Goal: Use online tool/utility: Utilize a website feature to perform a specific function

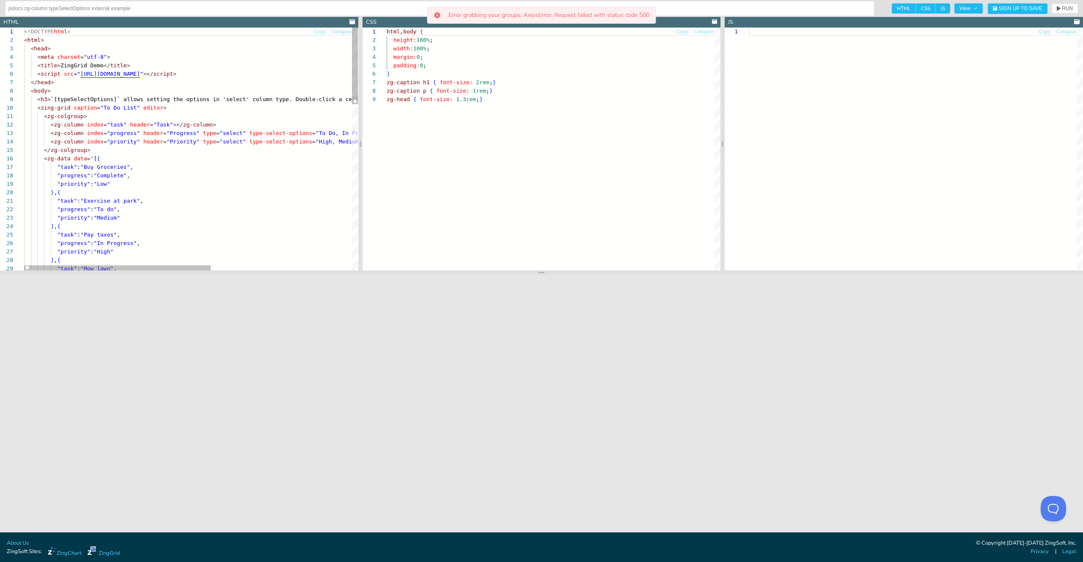
type textarea "<zg-colgroup> <zg-column index="task" header="Task"></zg-column> <zg-column ind…"
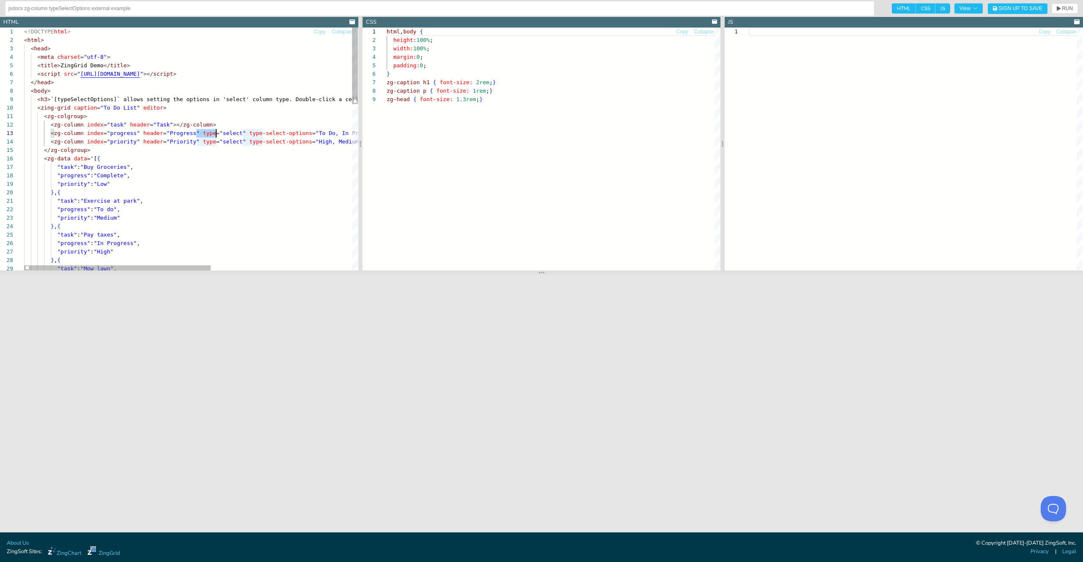
scroll to position [17, 232]
drag, startPoint x: 198, startPoint y: 132, endPoint x: 256, endPoint y: 134, distance: 58.0
click at [256, 134] on div "<!DOCTYPE html > < html > < head > < meta charset = "utf-8" > < title > ZingGri…" at bounding box center [317, 412] width 586 height 768
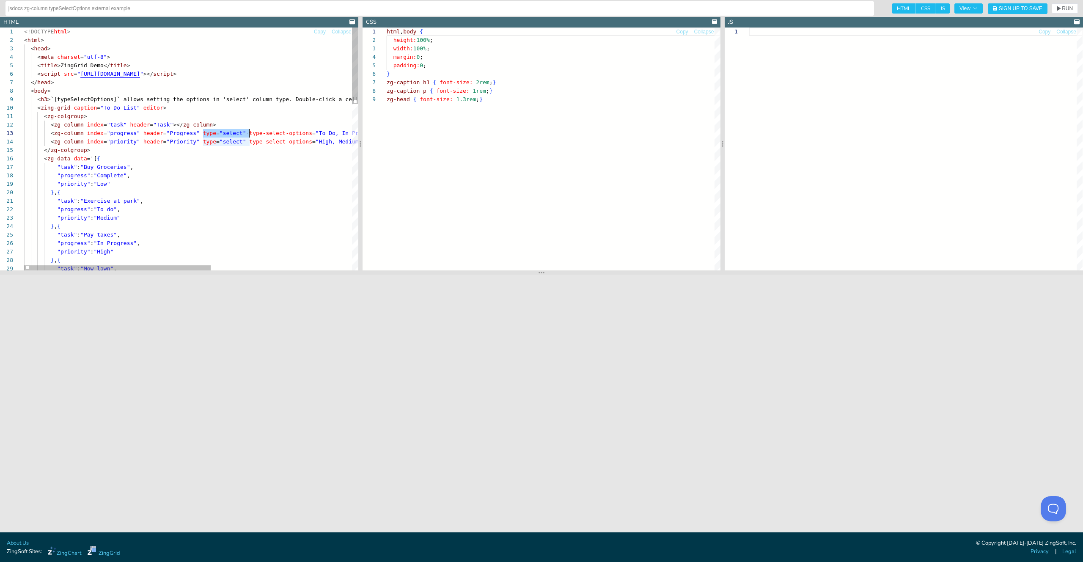
drag, startPoint x: 203, startPoint y: 132, endPoint x: 248, endPoint y: 131, distance: 44.9
click at [248, 131] on span "< zg-column index = "progress" header = "Progress" type = "select" type-select-…" at bounding box center [254, 133] width 460 height 8
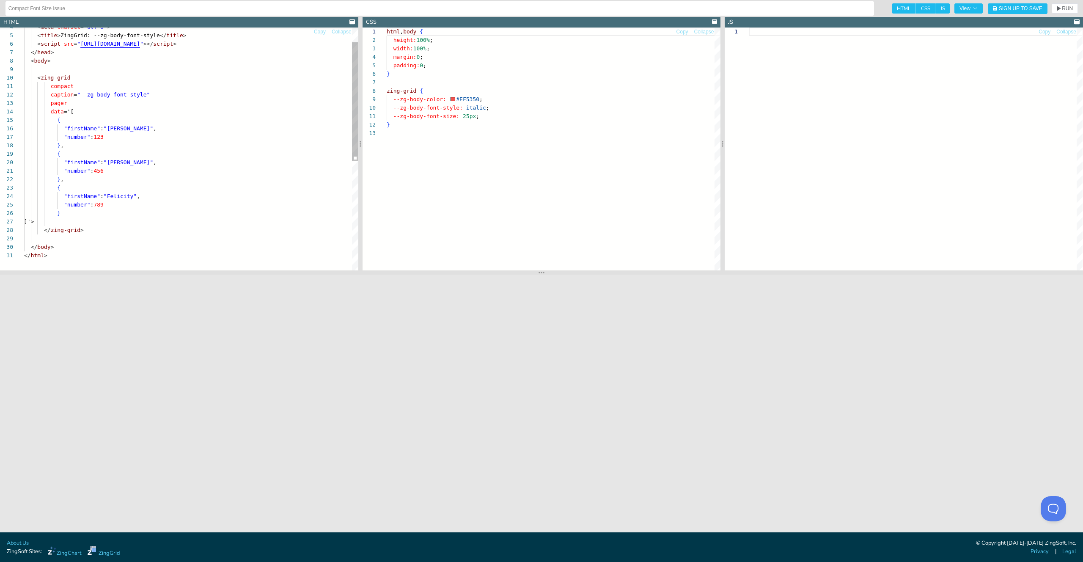
type textarea ""number": 456 }, { "firstName": "Felicity", "number": 789 } ]'> </zing-grid> </…"
click at [89, 233] on div "< body > < zing-grid compact caption = "--zg-body-font-style" pager data = '[ {…" at bounding box center [191, 251] width 334 height 497
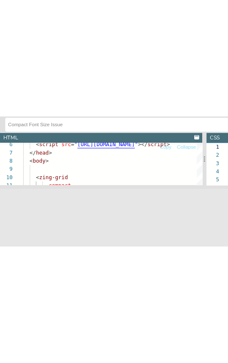
scroll to position [85, 0]
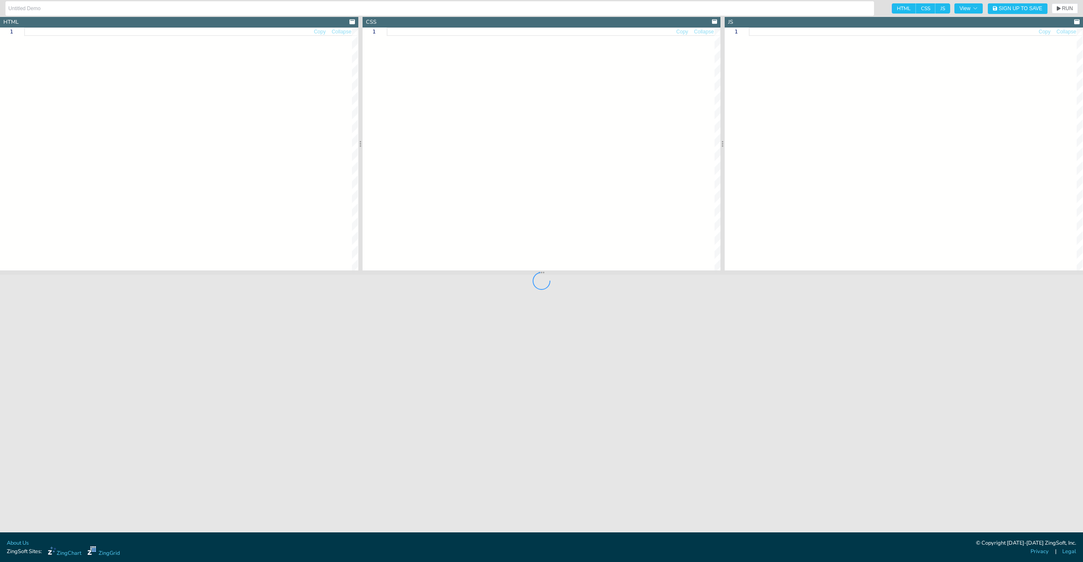
type input "Compact Font Size Issue"
type textarea "<!DOCTYPE html> <html> <head> <meta charset="utf-8"> <title>ZingGrid: --zg-body…"
type textarea "html, body { height:100%; width:100%; margin:0; padding:0; } zing-grid { --zg-b…"
